Goal: Information Seeking & Learning: Check status

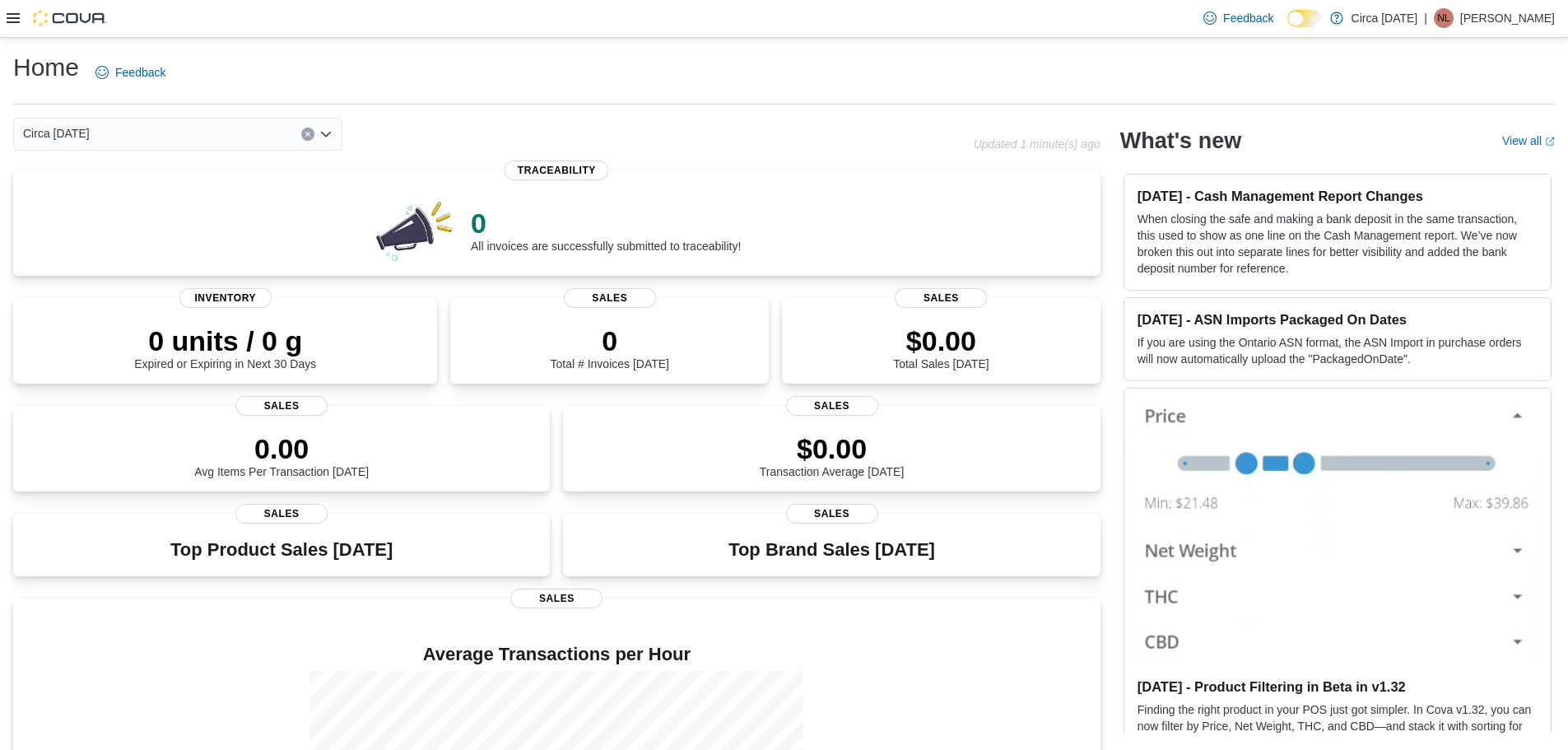
click at [11, 16] on icon at bounding box center [13, 18] width 14 height 14
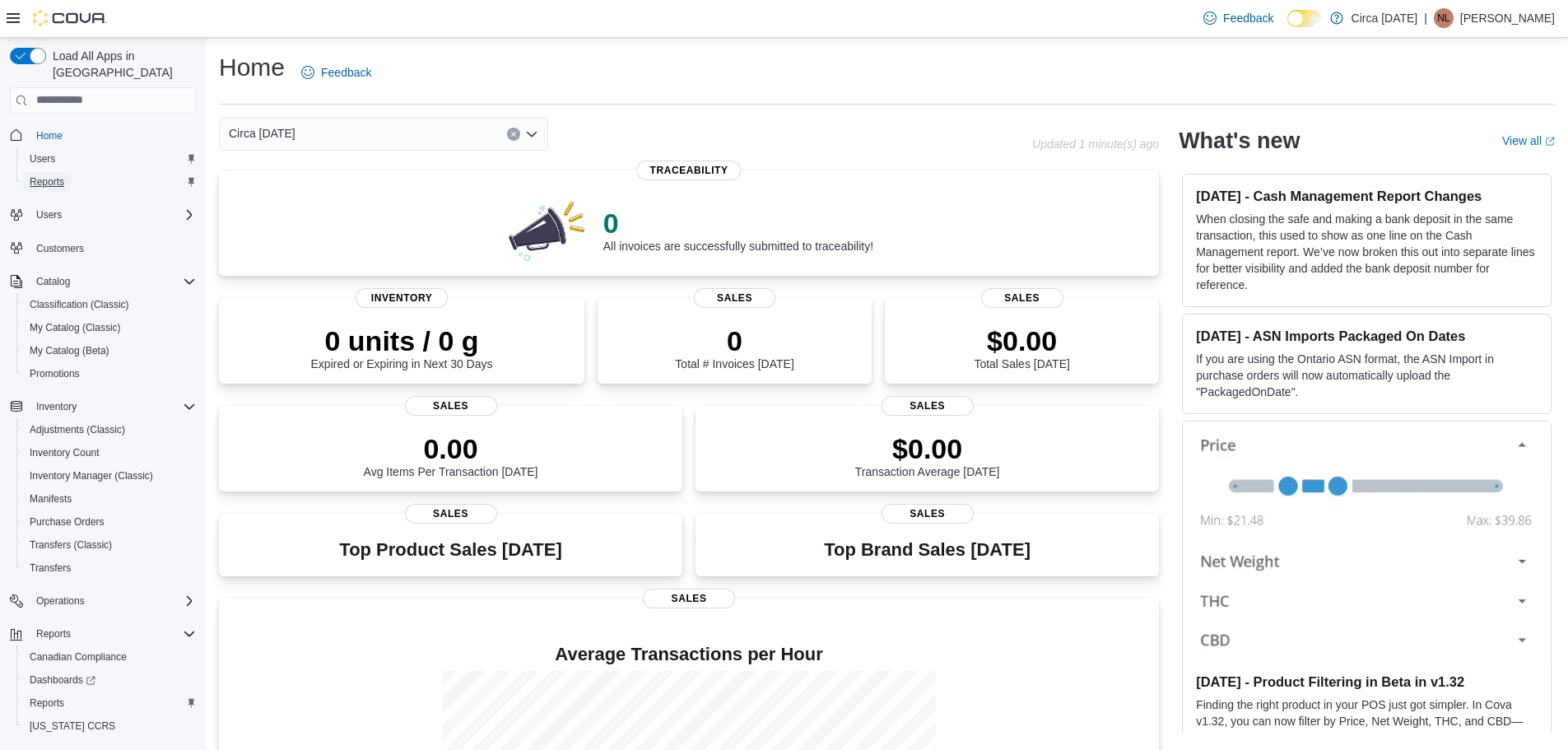
click at [46, 176] on span "Reports" at bounding box center [47, 182] width 34 height 14
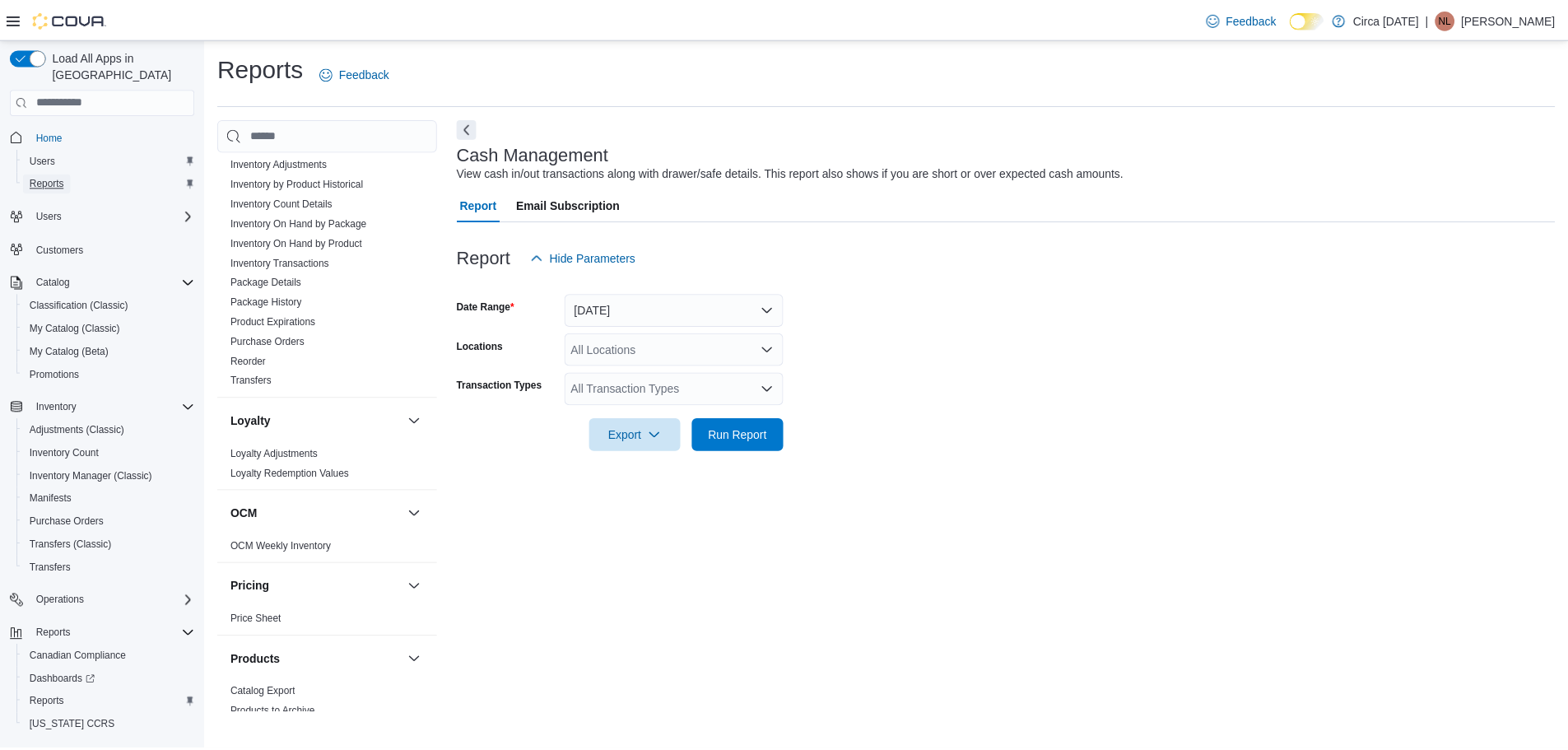
scroll to position [823, 0]
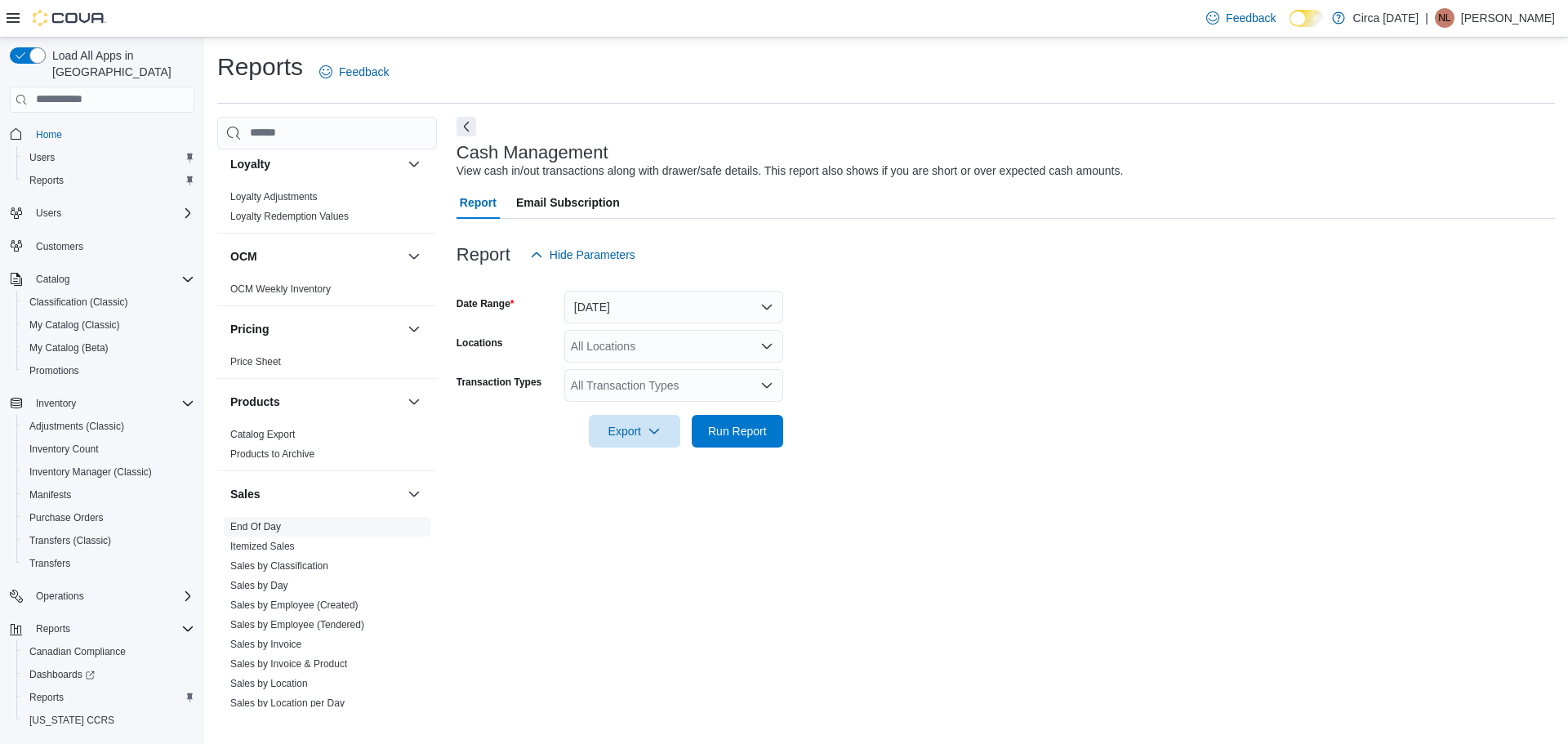
click at [276, 529] on link "End Of Day" at bounding box center [256, 526] width 51 height 12
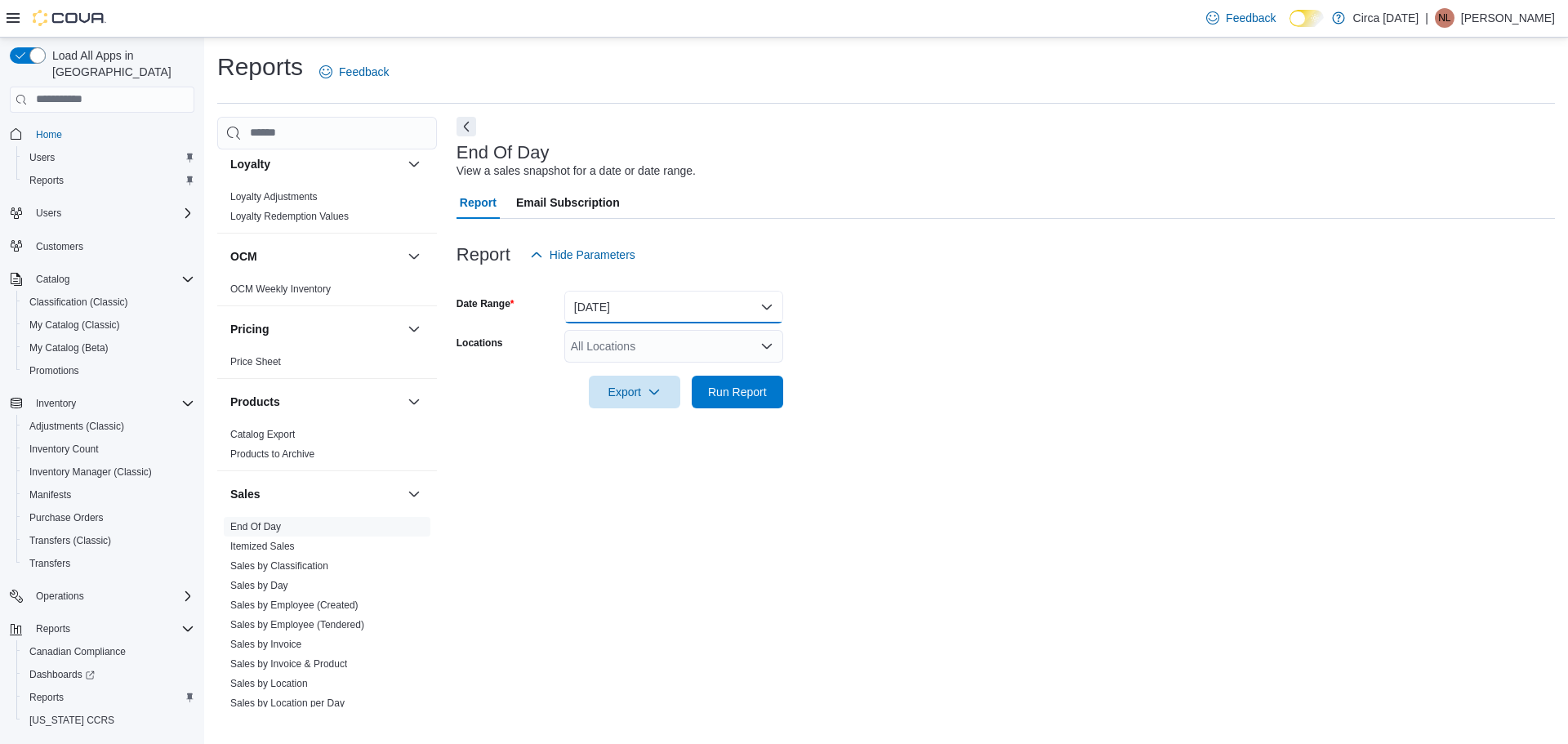
click at [650, 299] on button "Today" at bounding box center [674, 306] width 219 height 33
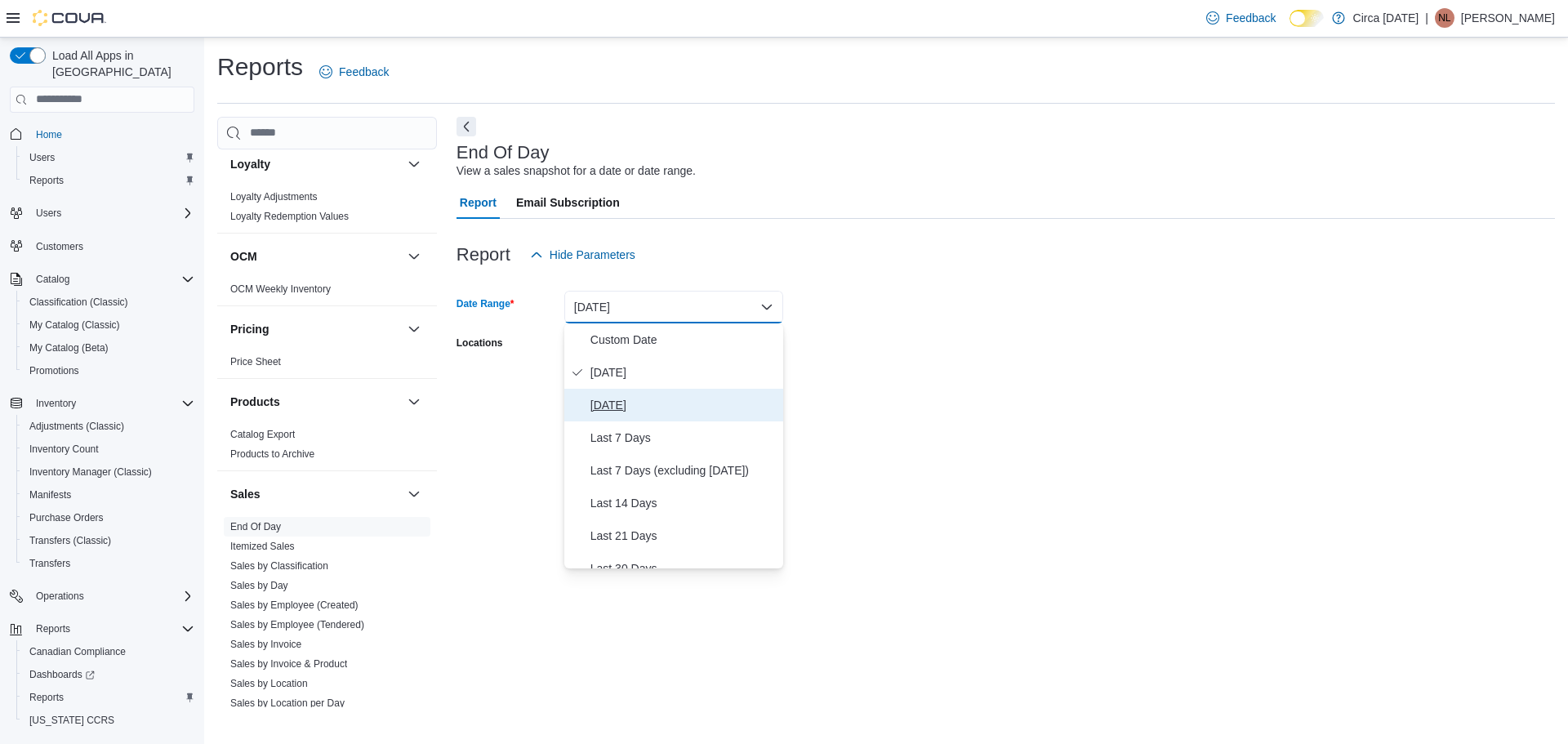
click at [623, 405] on span "Yesterday" at bounding box center [683, 405] width 186 height 20
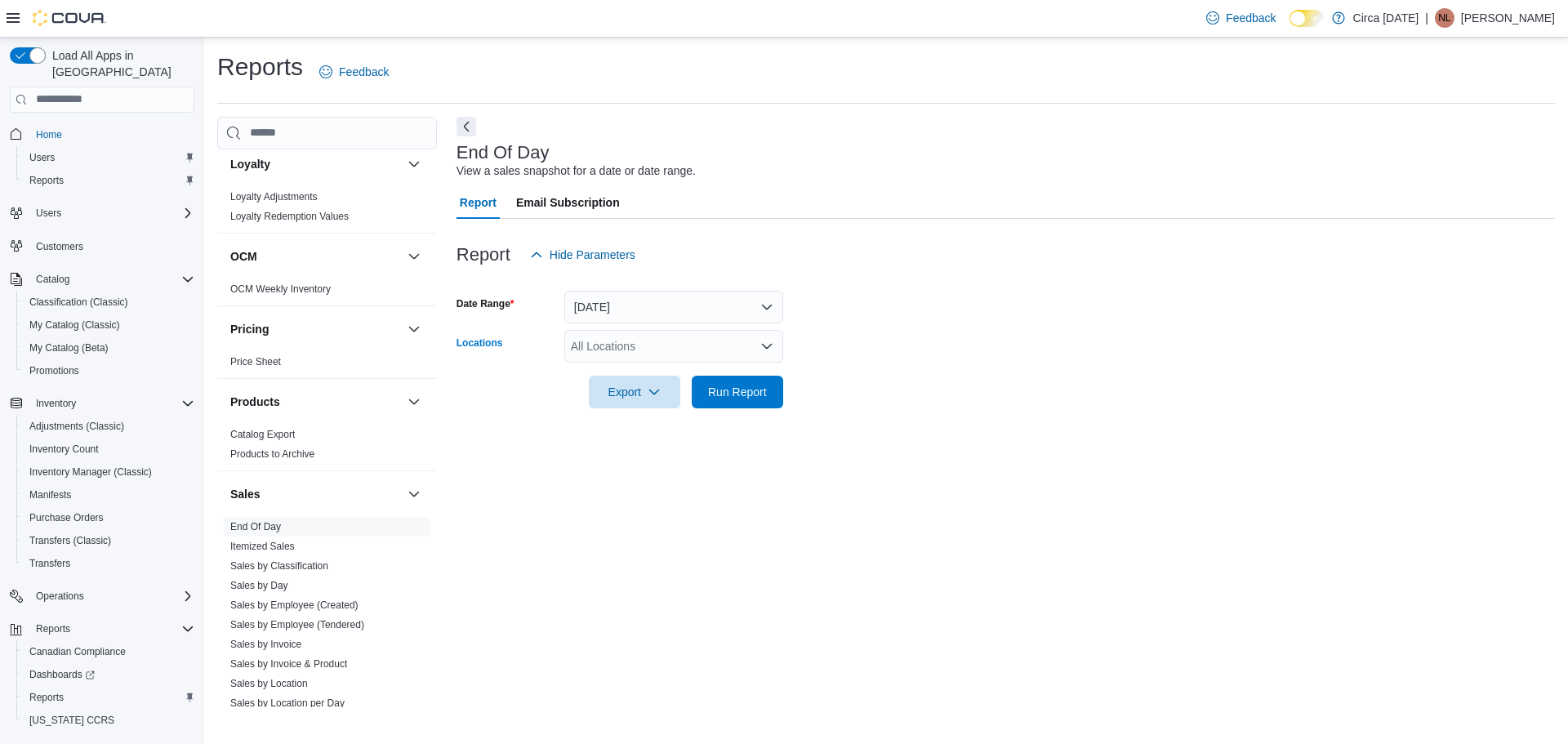
click at [608, 353] on div "All Locations" at bounding box center [674, 346] width 219 height 33
click at [617, 397] on span "Circa 1818" at bounding box center [633, 397] width 66 height 16
drag, startPoint x: 1027, startPoint y: 414, endPoint x: 1002, endPoint y: 414, distance: 25.0
click at [1025, 414] on div at bounding box center [1005, 418] width 1098 height 20
click at [735, 391] on span "Run Report" at bounding box center [738, 391] width 59 height 16
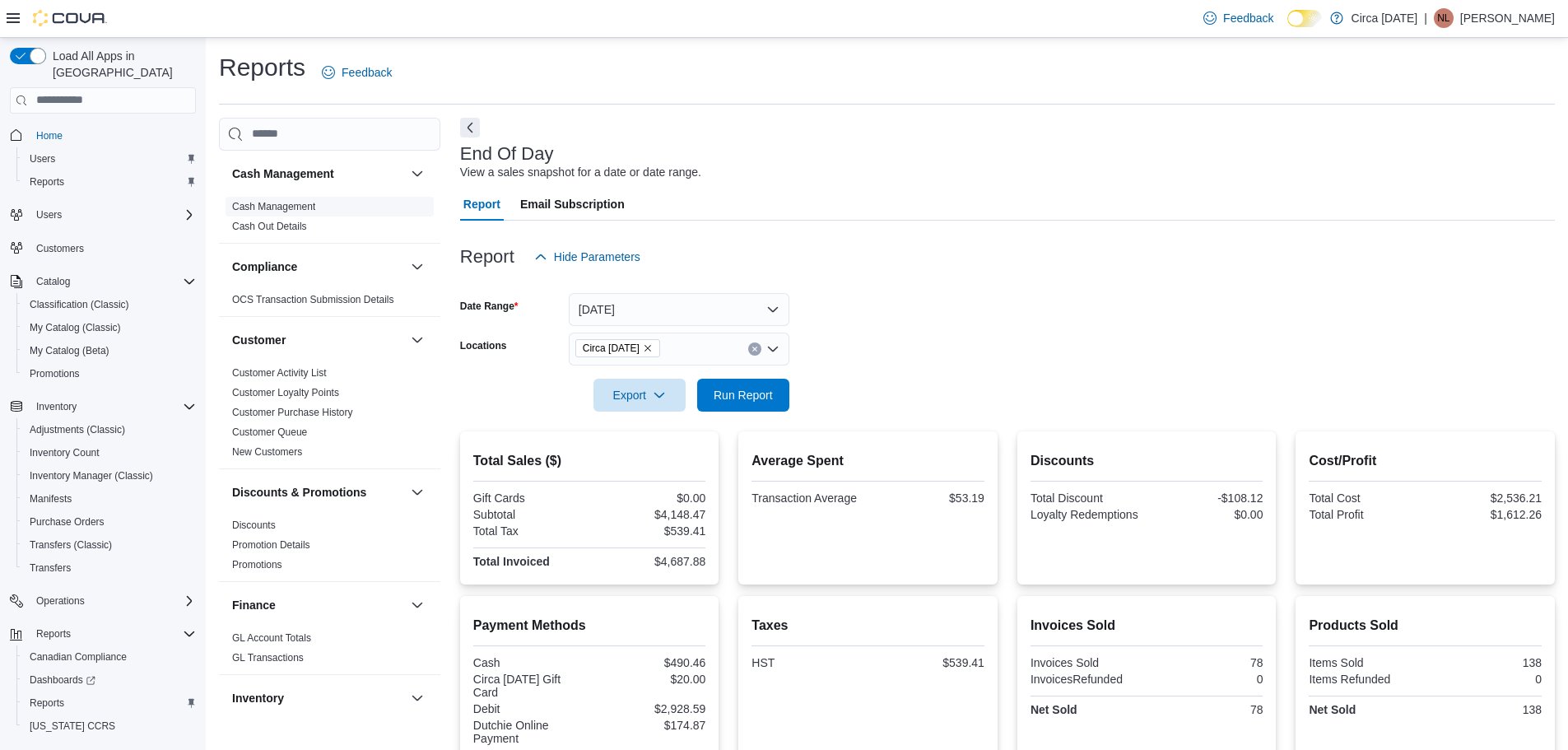
click at [273, 204] on link "Cash Management" at bounding box center [274, 206] width 83 height 12
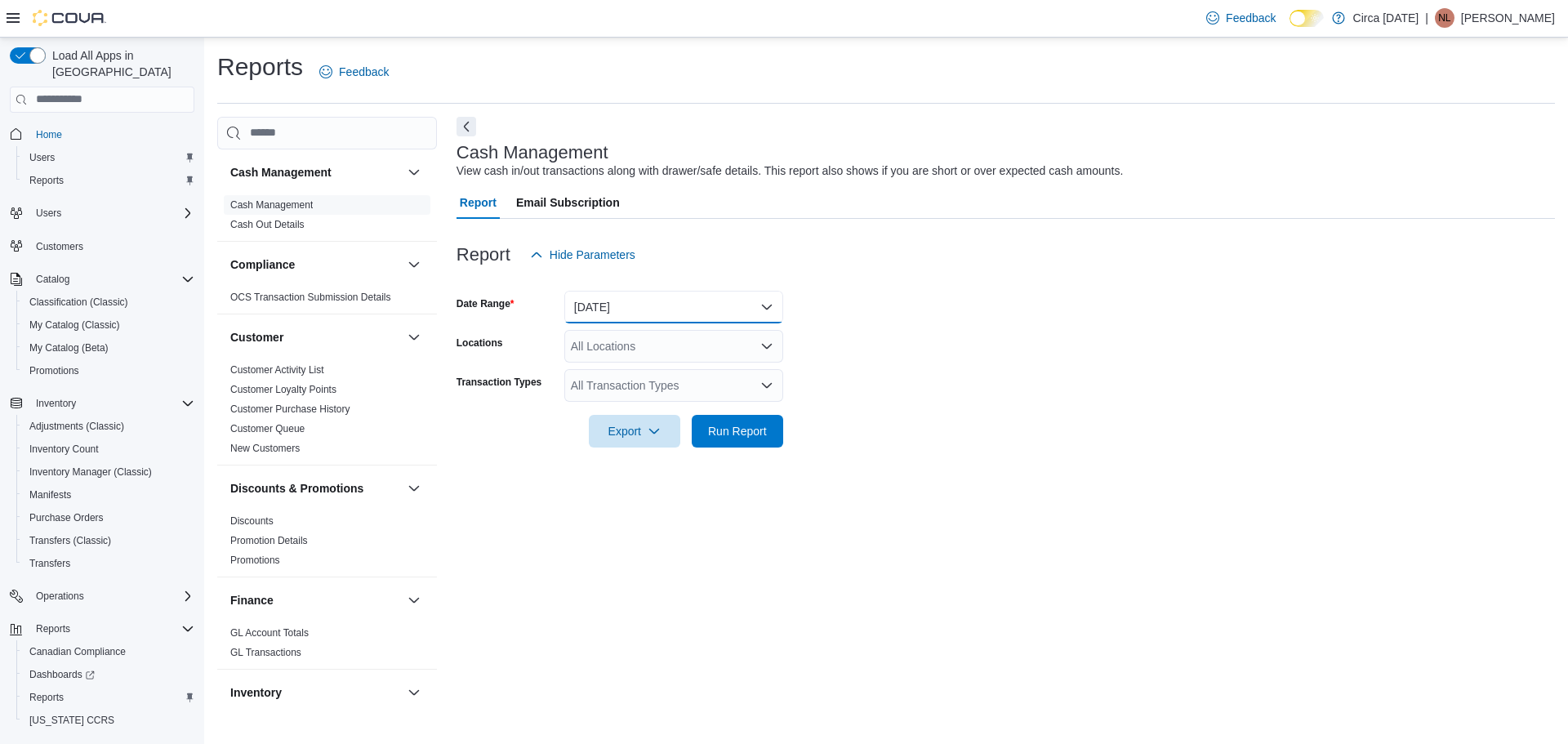
click at [637, 298] on button "Today" at bounding box center [674, 306] width 219 height 33
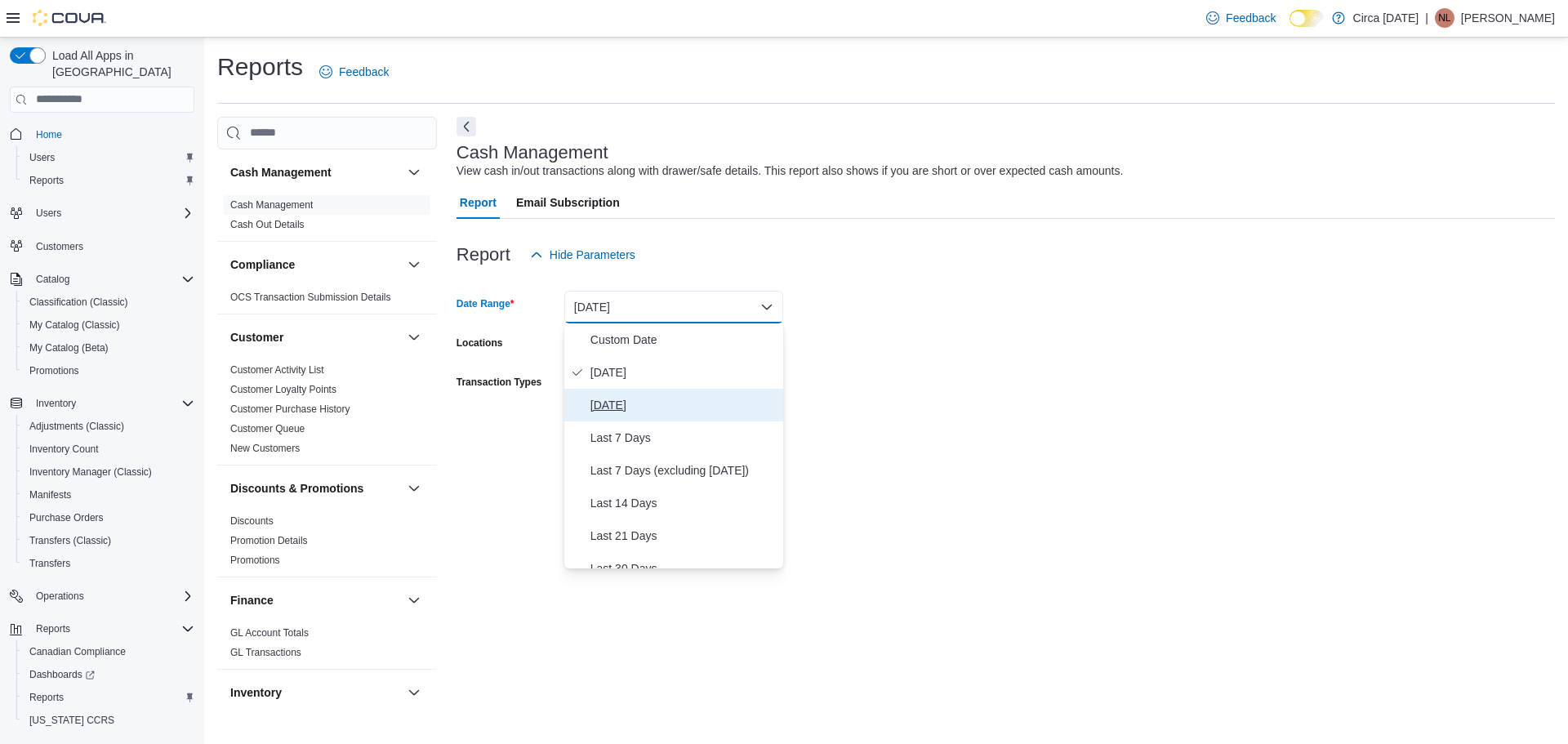
click at [623, 405] on span "Yesterday" at bounding box center [683, 405] width 186 height 20
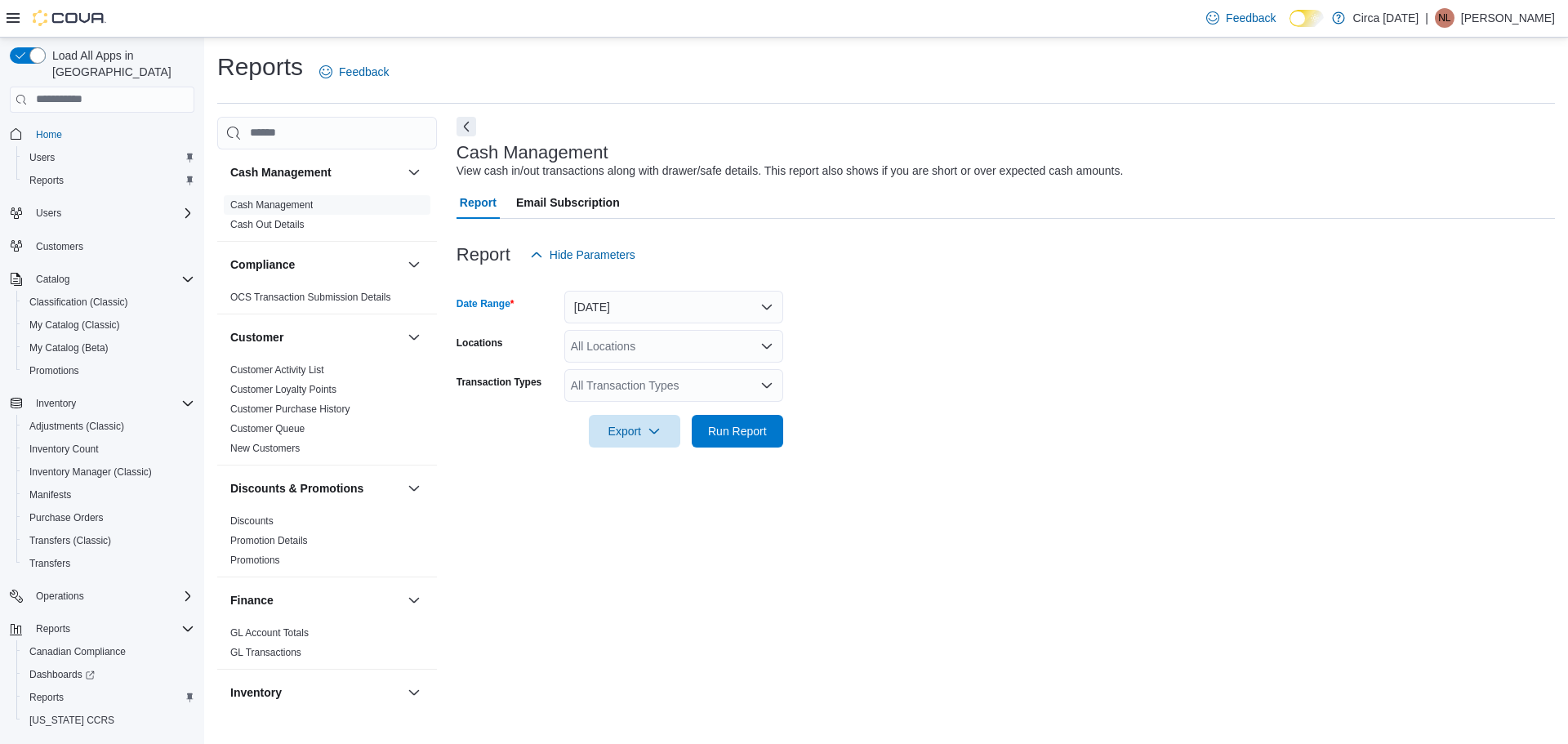
click at [609, 350] on div "All Locations" at bounding box center [674, 346] width 219 height 33
click at [616, 398] on span "Circa 1818" at bounding box center [633, 397] width 66 height 16
drag, startPoint x: 1030, startPoint y: 337, endPoint x: 927, endPoint y: 338, distance: 103.0
click at [1022, 338] on form "Date Range Yesterday Locations Circa 1818 Transaction Types All Transaction Typ…" at bounding box center [1005, 358] width 1098 height 176
click at [732, 380] on div "All Transaction Types" at bounding box center [674, 385] width 219 height 33
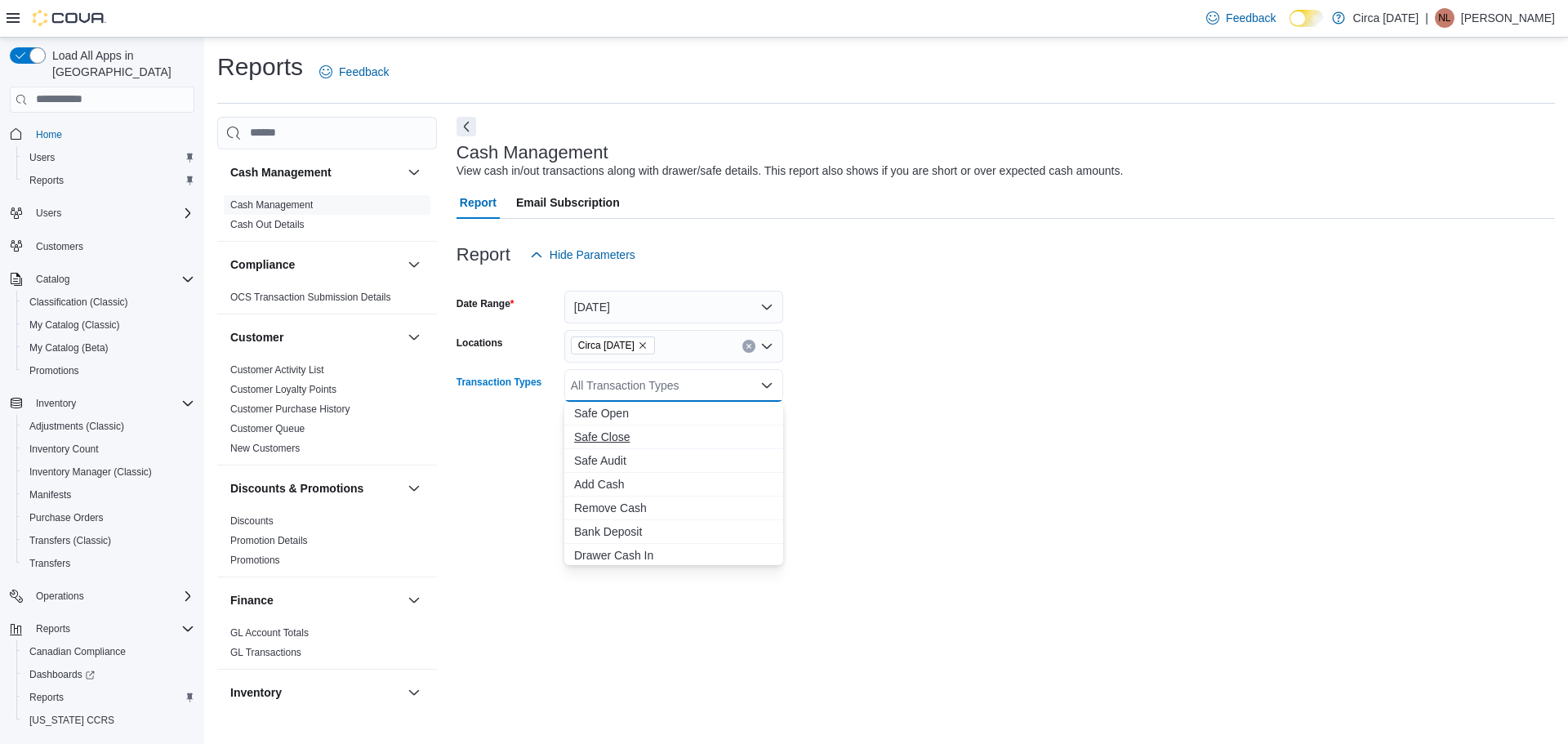
click at [616, 438] on span "Safe Close" at bounding box center [674, 437] width 199 height 16
click at [1128, 364] on form "Date Range Yesterday Locations Circa 1818 Transaction Types Safe Close Combo bo…" at bounding box center [1005, 358] width 1098 height 176
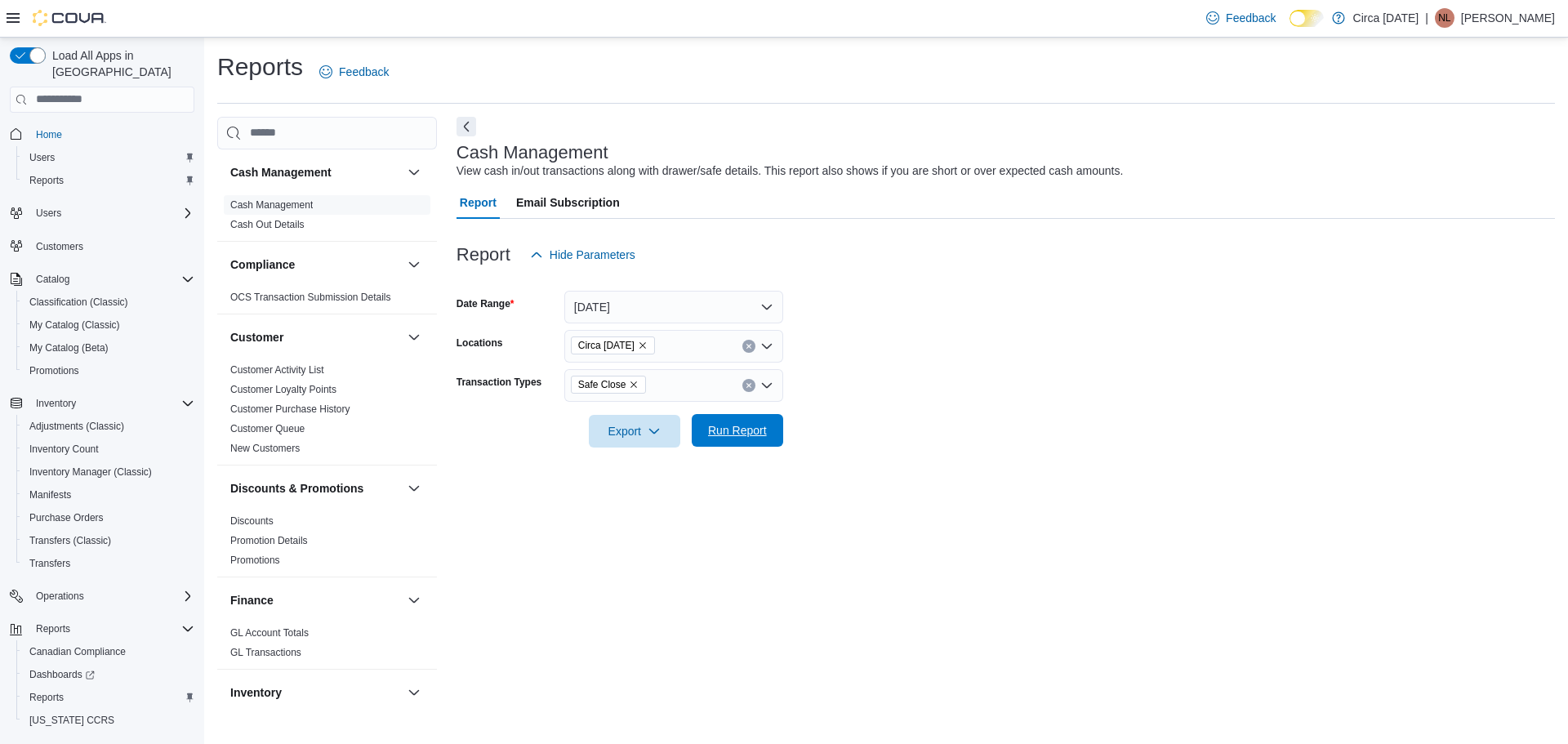
click at [738, 437] on span "Run Report" at bounding box center [738, 431] width 59 height 16
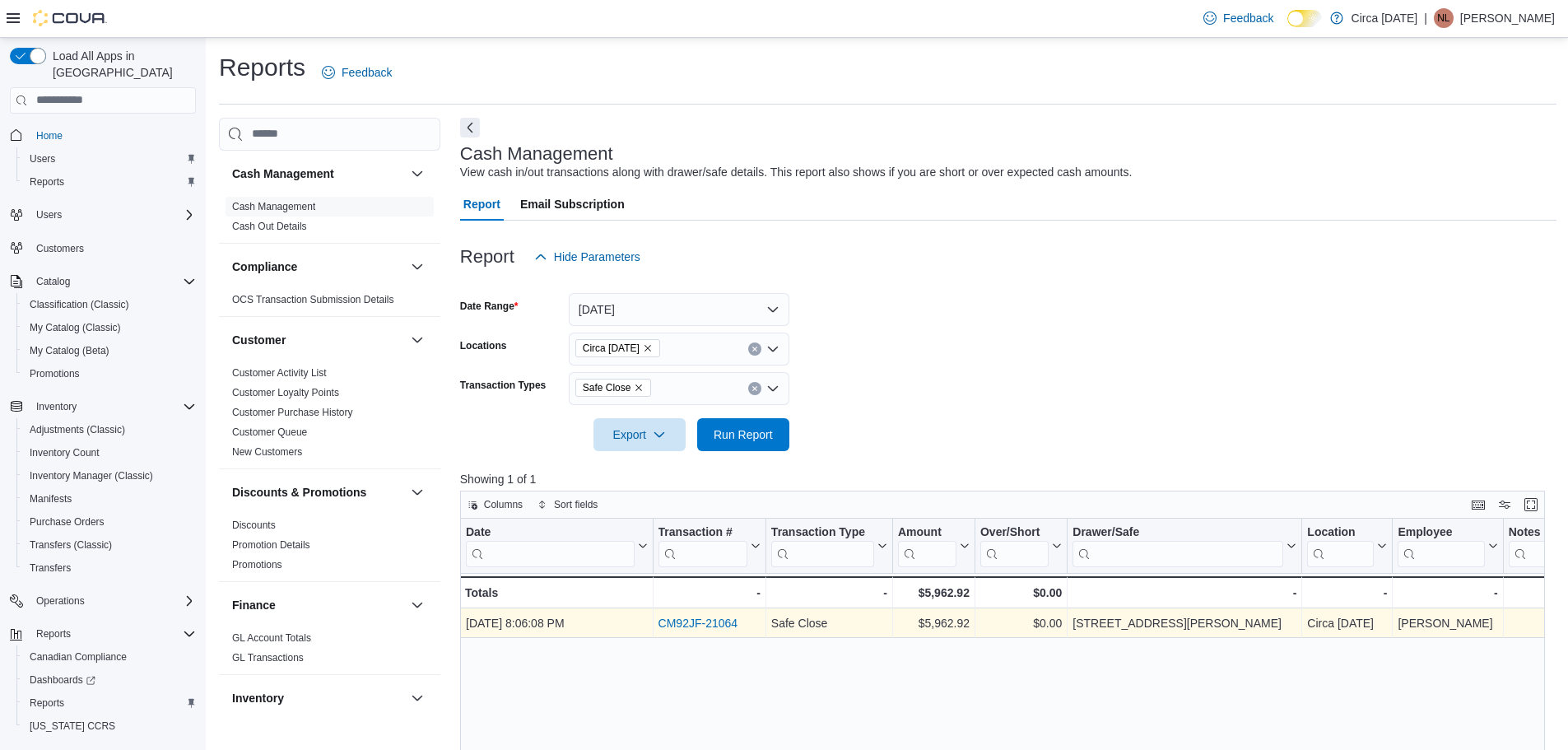
click at [710, 619] on link "CM92JF-21064" at bounding box center [697, 623] width 80 height 14
